Goal: Information Seeking & Learning: Learn about a topic

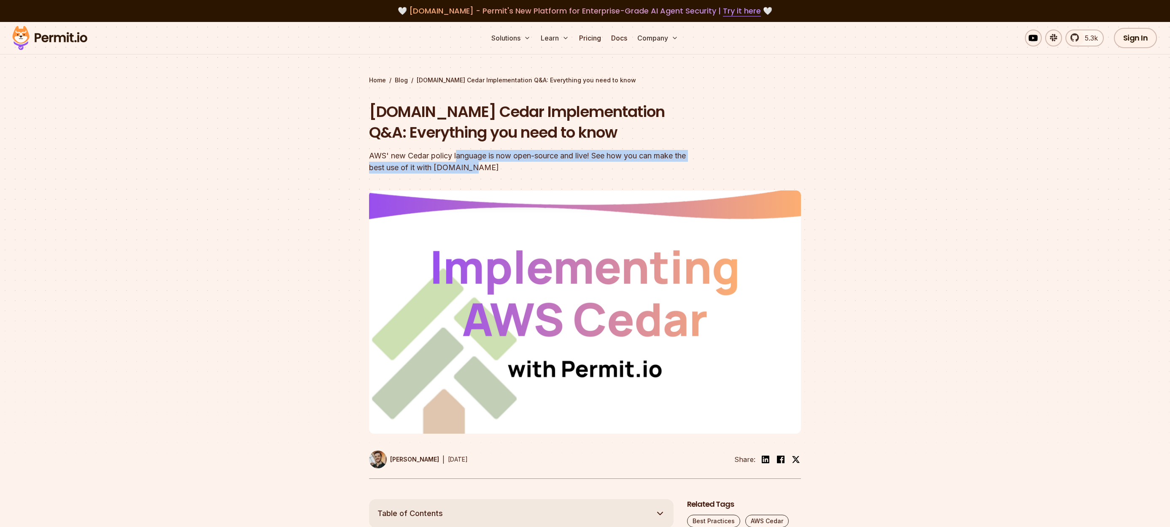
drag, startPoint x: 457, startPoint y: 153, endPoint x: 659, endPoint y: 164, distance: 202.4
click at [659, 164] on div "AWS' new Cedar policy language is now open-source and live! See how you can mak…" at bounding box center [531, 162] width 324 height 24
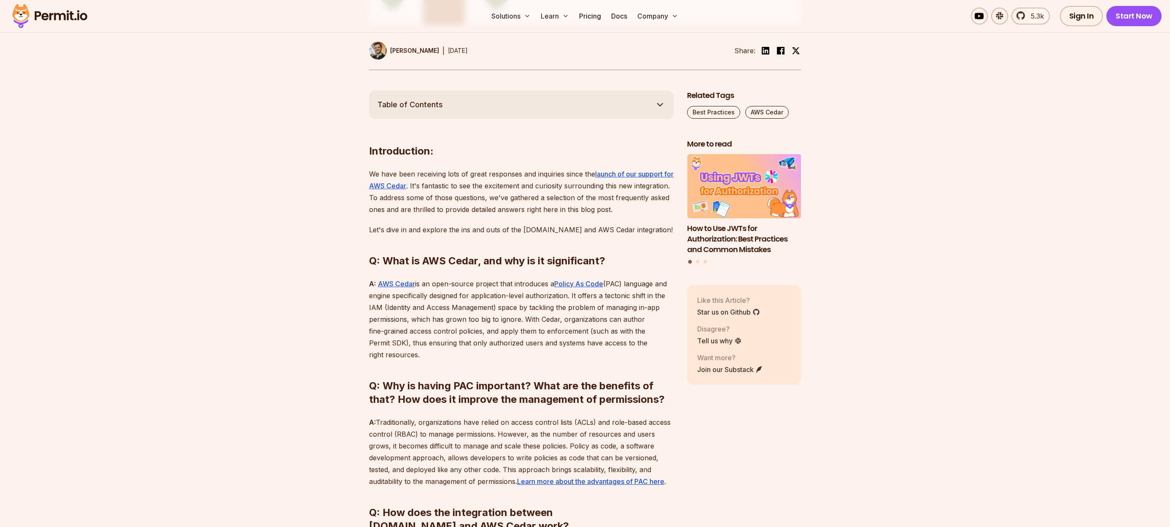
scroll to position [413, 0]
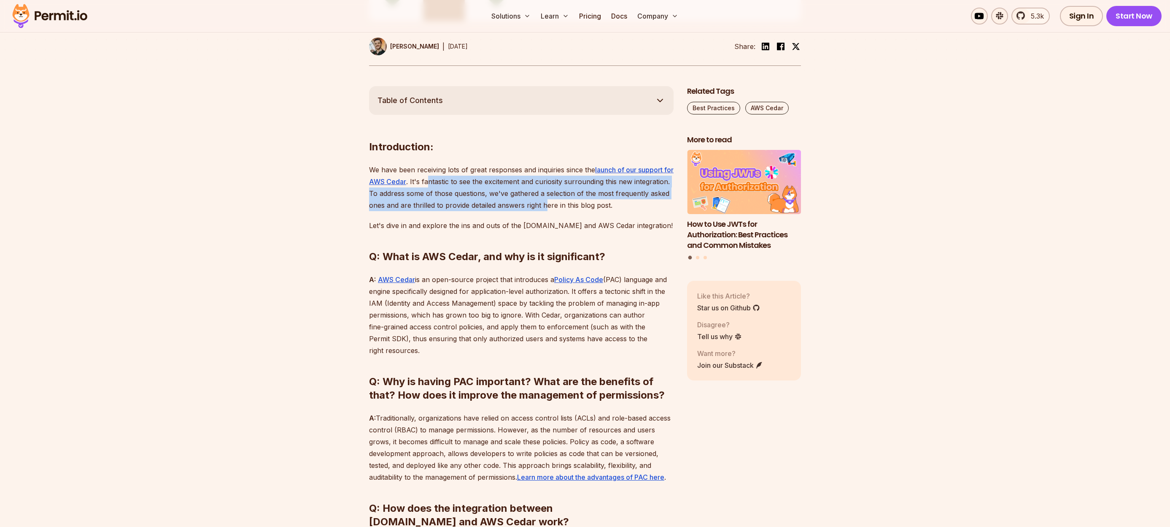
drag, startPoint x: 437, startPoint y: 178, endPoint x: 601, endPoint y: 208, distance: 167.2
click at [601, 208] on p "We have been receiving lots of great responses and inquiries since the launch o…" at bounding box center [521, 187] width 305 height 47
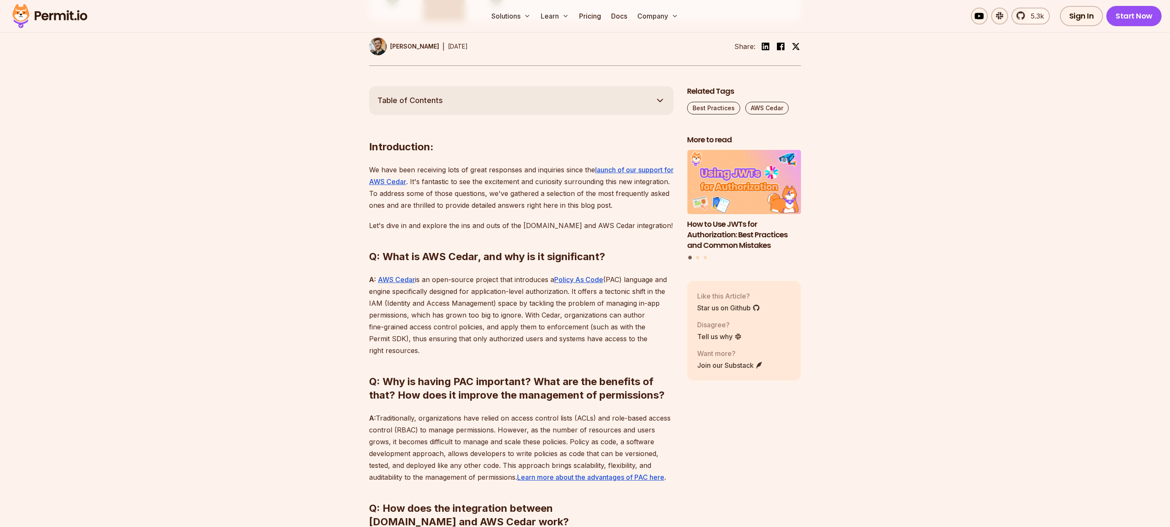
drag, startPoint x: 601, startPoint y: 208, endPoint x: 573, endPoint y: 202, distance: 29.3
click at [595, 206] on p "We have been receiving lots of great responses and inquiries since the launch o…" at bounding box center [521, 187] width 305 height 47
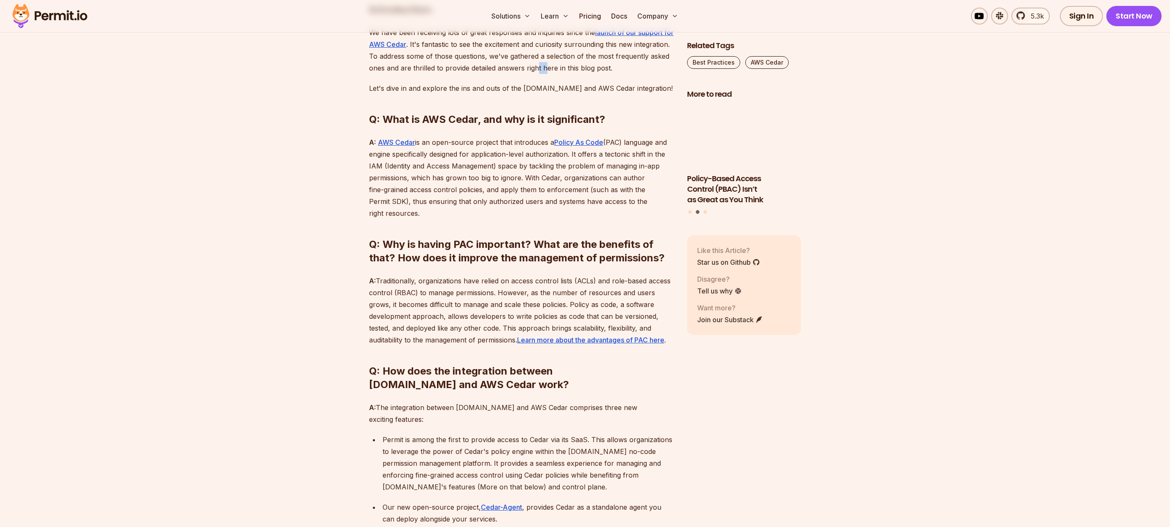
scroll to position [551, 0]
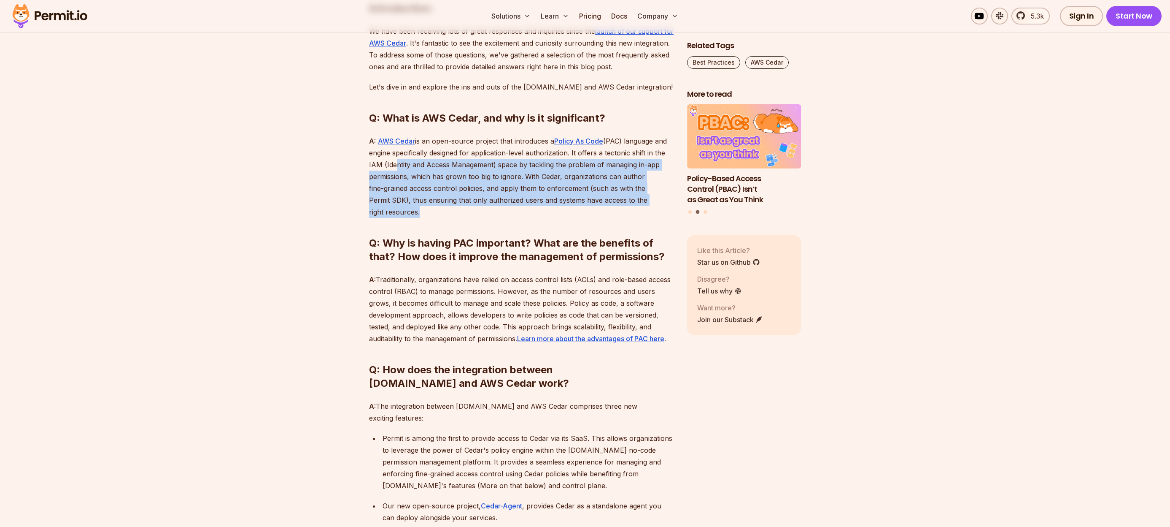
drag, startPoint x: 430, startPoint y: 167, endPoint x: 654, endPoint y: 197, distance: 225.7
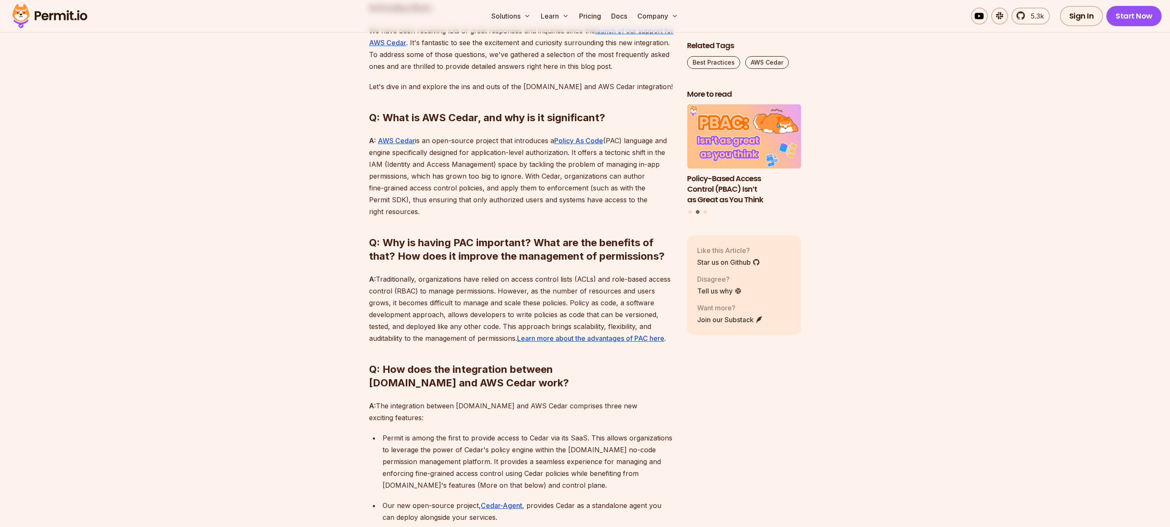
drag, startPoint x: 654, startPoint y: 197, endPoint x: 640, endPoint y: 192, distance: 14.6
click at [574, 143] on link "Policy As Code" at bounding box center [578, 141] width 49 height 8
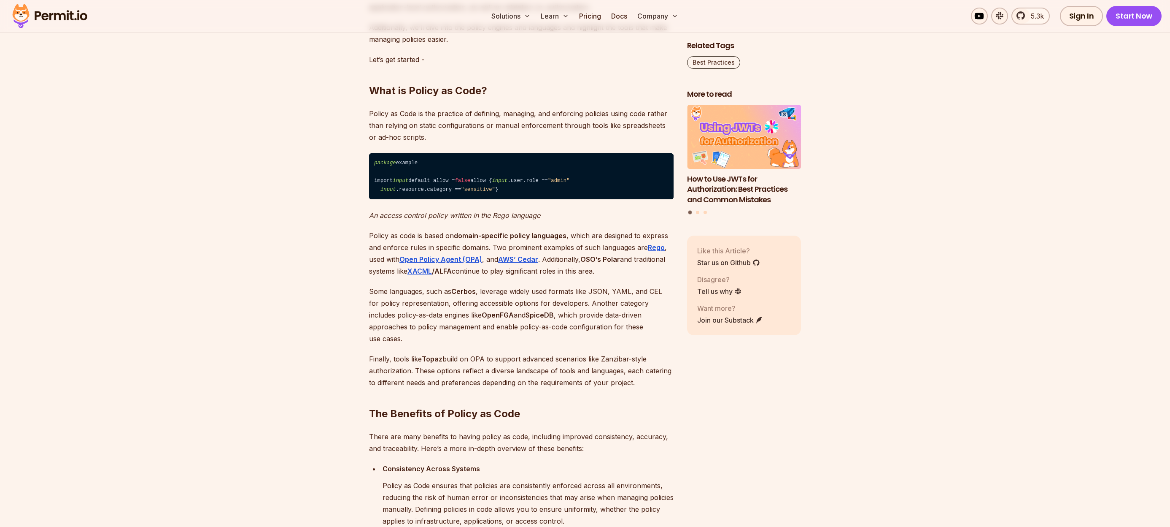
scroll to position [623, 0]
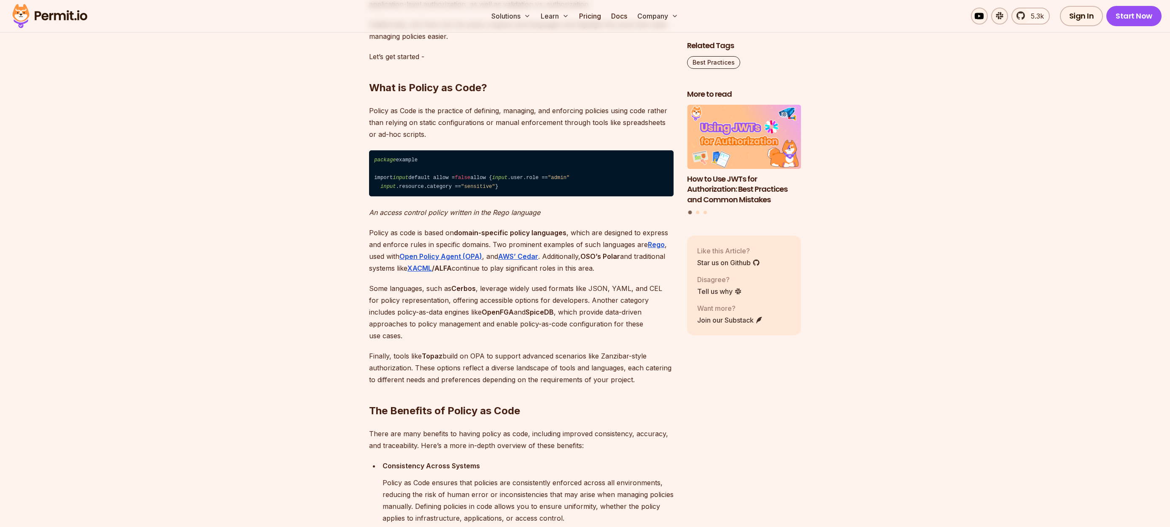
drag, startPoint x: 372, startPoint y: 222, endPoint x: 490, endPoint y: 240, distance: 119.5
click at [490, 196] on code "package example import input default allow = false allow { input .user.role == …" at bounding box center [521, 173] width 305 height 46
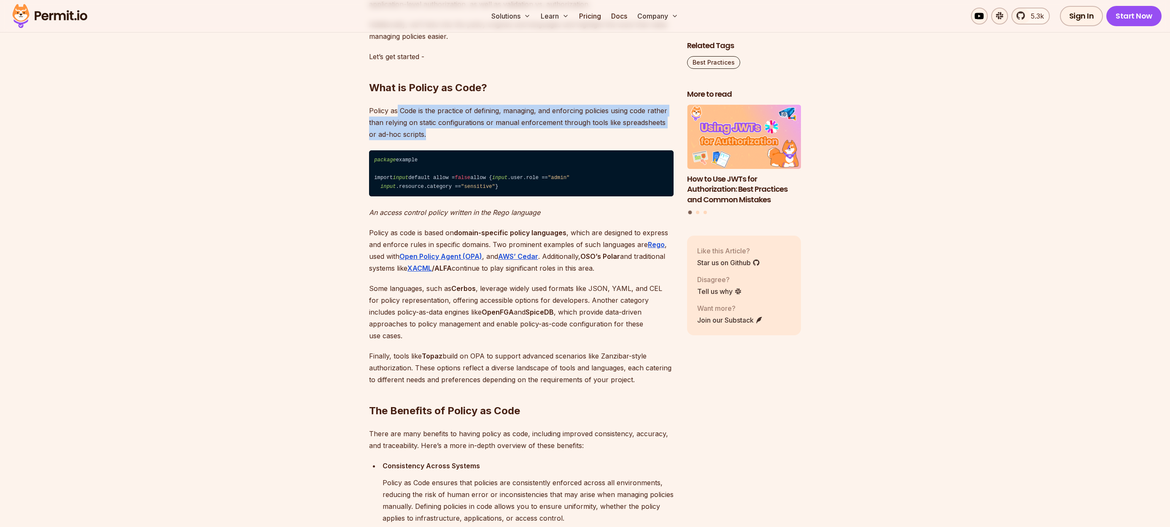
drag, startPoint x: 397, startPoint y: 111, endPoint x: 603, endPoint y: 135, distance: 207.4
click at [603, 135] on p "Policy as Code is the practice of defining, managing, and enforcing policies us…" at bounding box center [521, 122] width 305 height 35
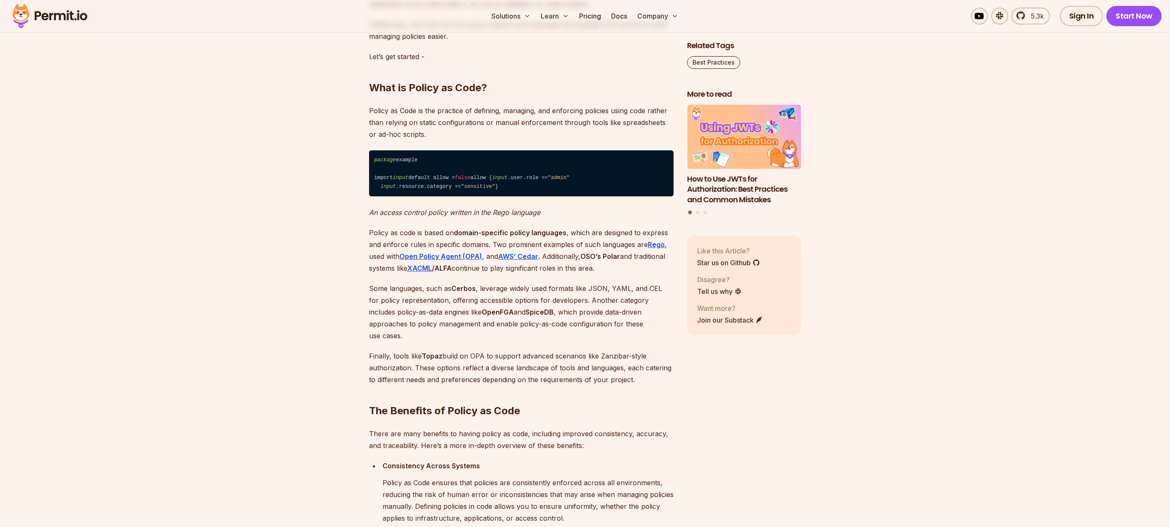
click at [603, 135] on p "Policy as Code is the practice of defining, managing, and enforcing policies us…" at bounding box center [521, 122] width 305 height 35
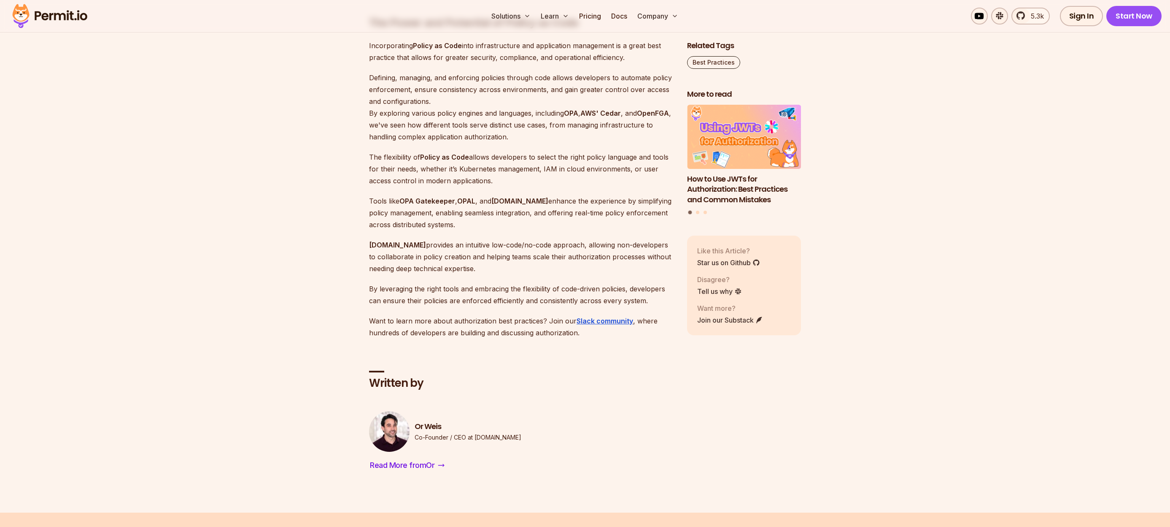
scroll to position [3888, 0]
click at [403, 460] on span "Read More from Or" at bounding box center [402, 463] width 65 height 12
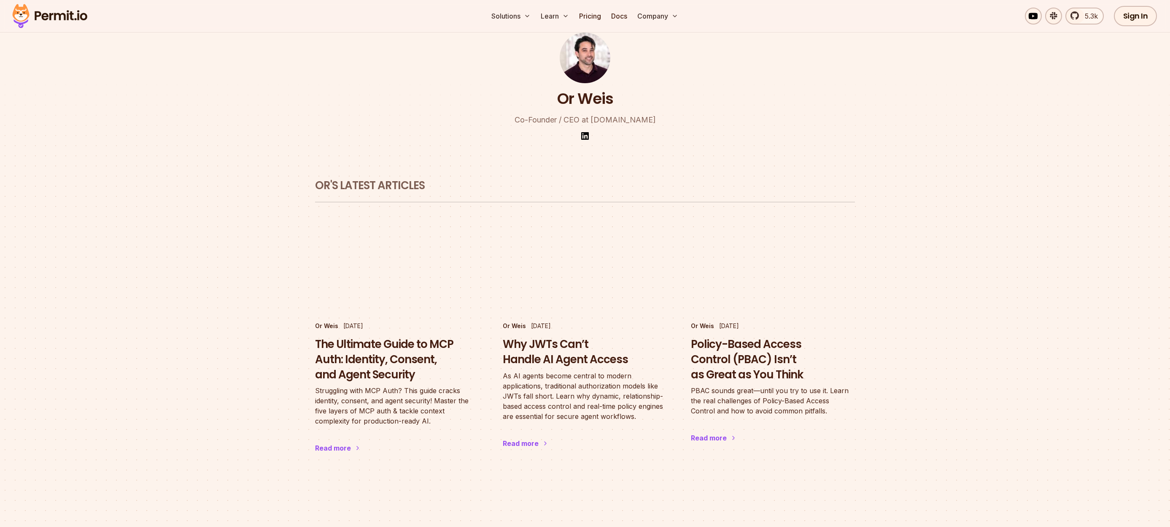
scroll to position [36, 0]
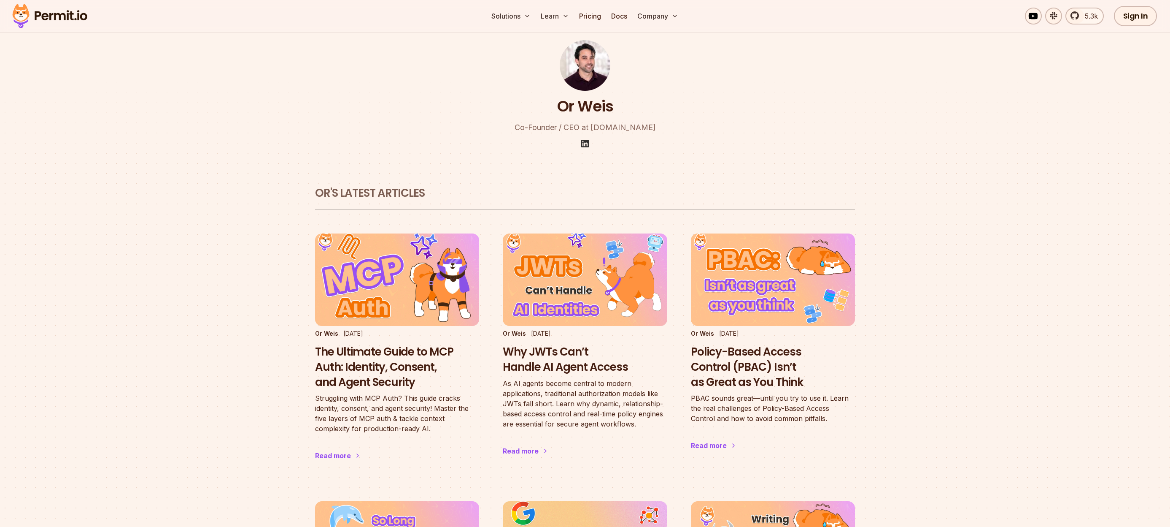
click at [587, 147] on img at bounding box center [585, 143] width 10 height 10
